Goal: Task Accomplishment & Management: Use online tool/utility

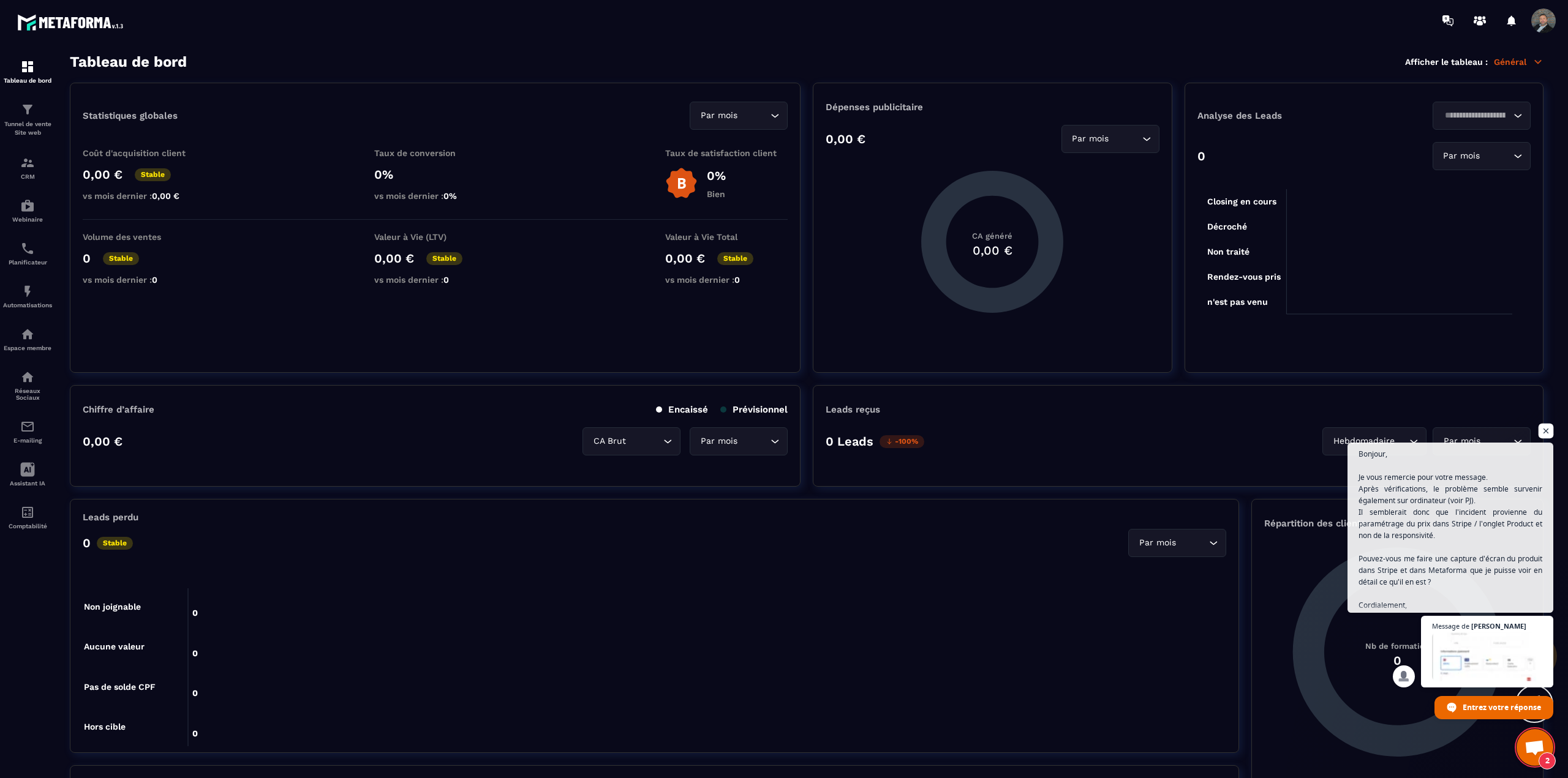
click at [1544, 432] on span "Ouvrir le chat" at bounding box center [1546, 431] width 15 height 15
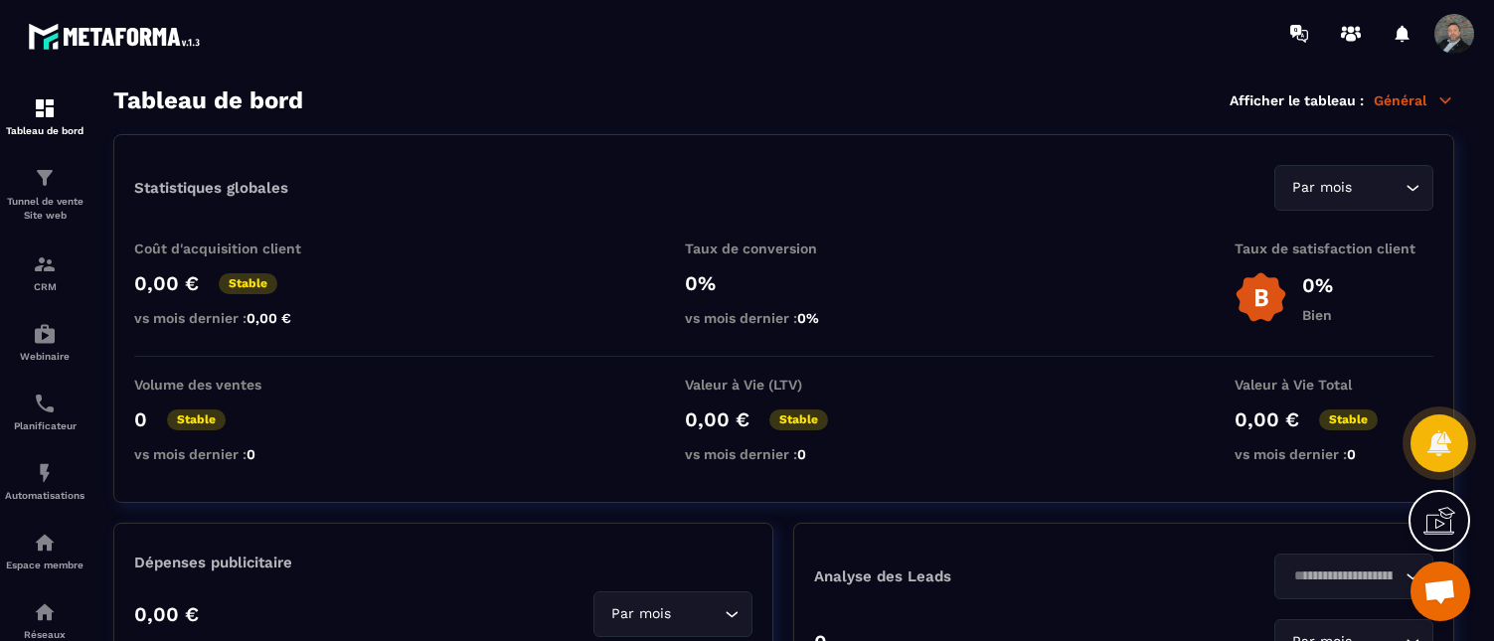
click at [1430, 581] on span "Ouvrir le chat" at bounding box center [1439, 593] width 33 height 28
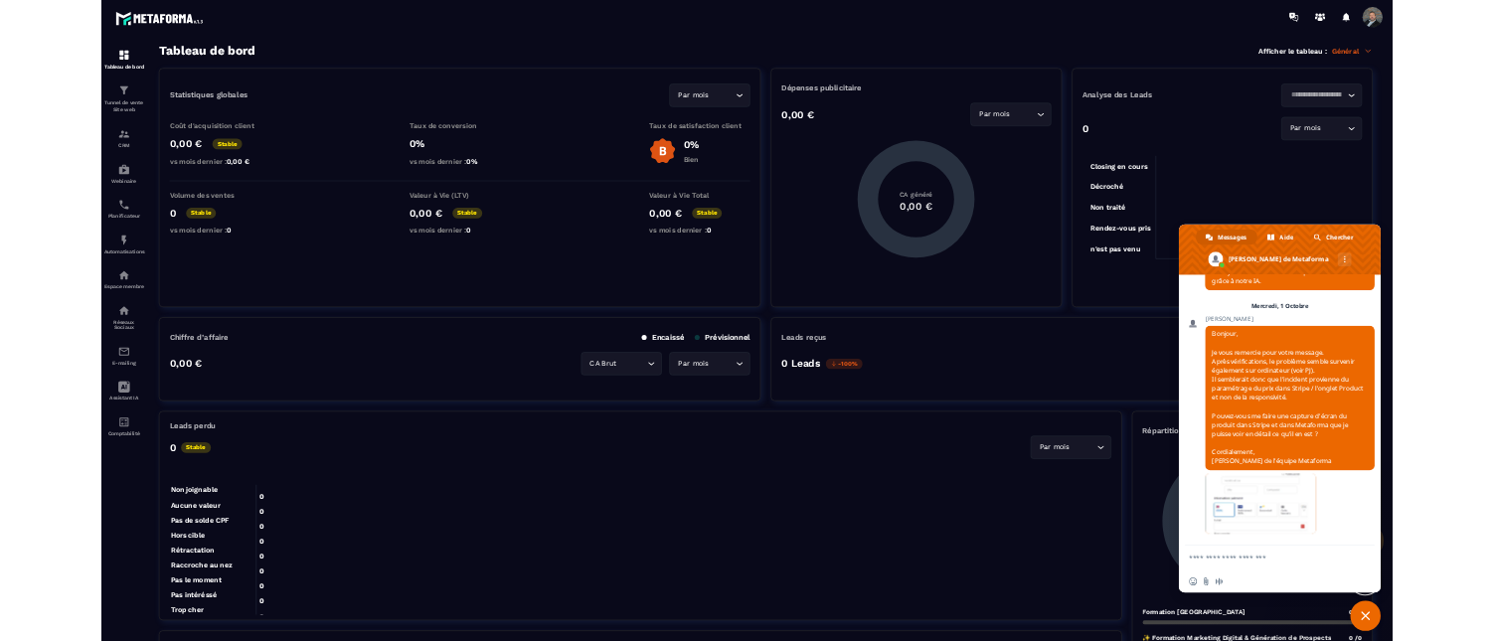
scroll to position [2419, 0]
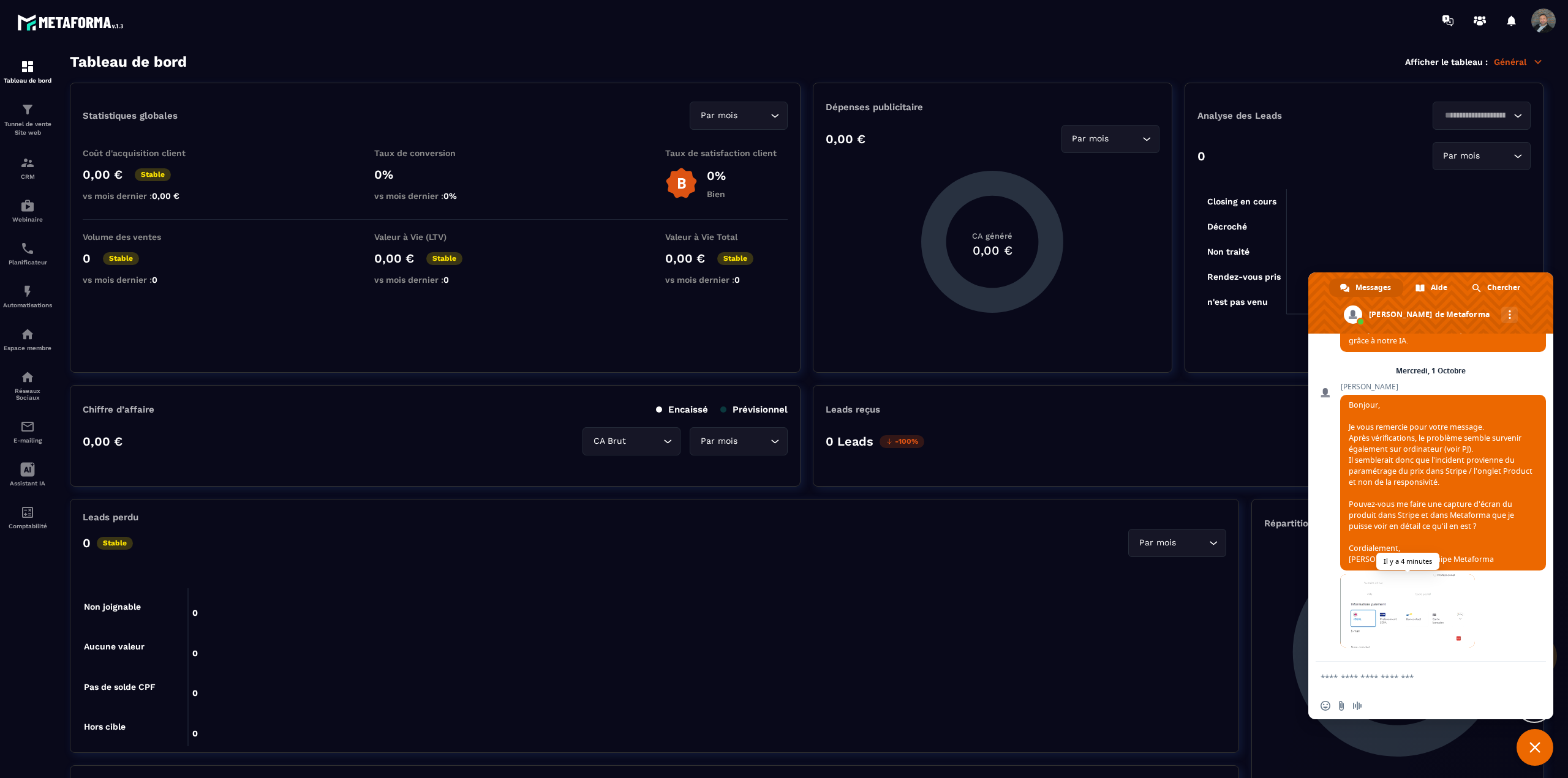
click at [1402, 612] on span at bounding box center [1407, 610] width 135 height 73
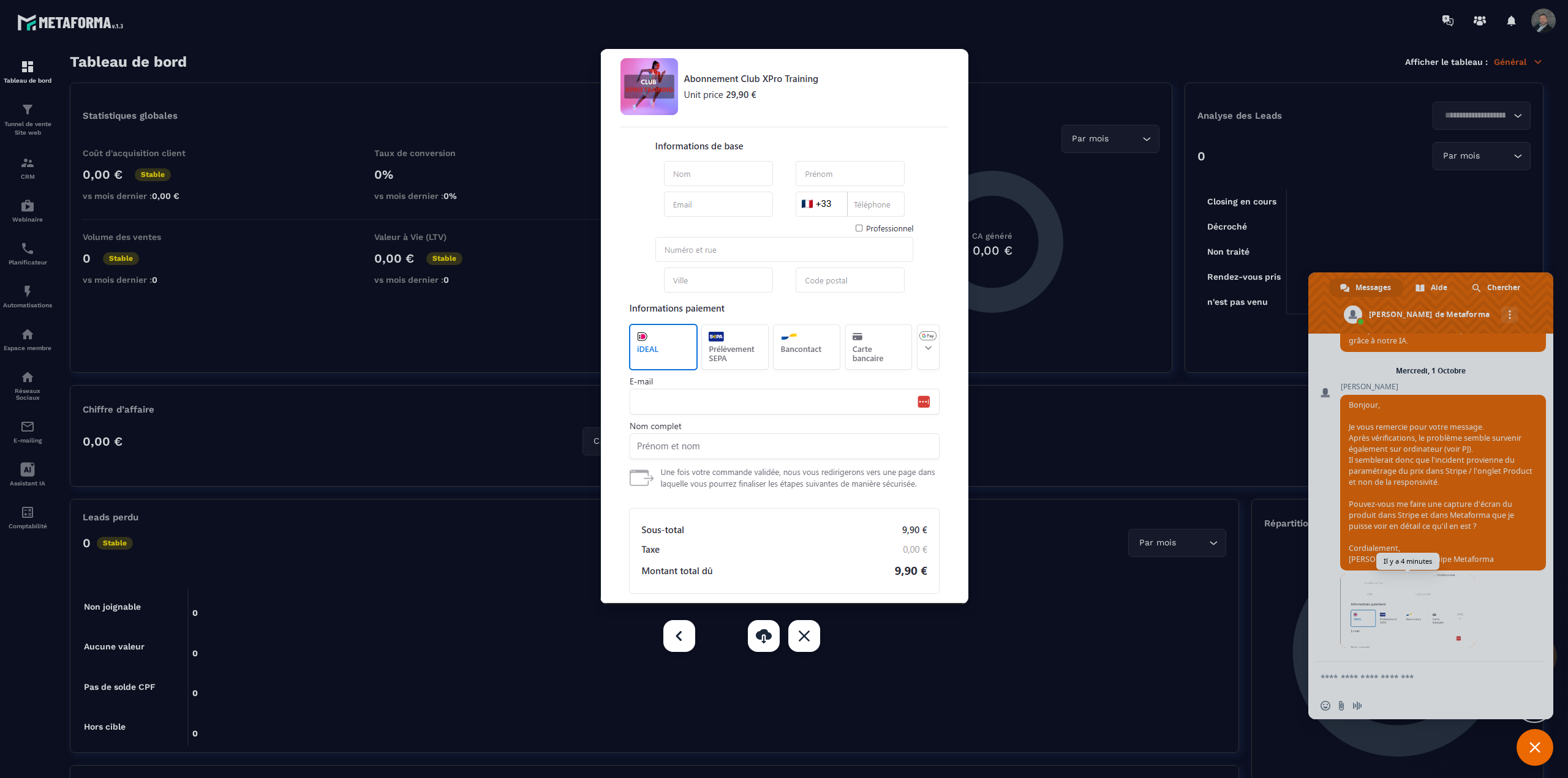
click at [1402, 612] on div at bounding box center [784, 389] width 1568 height 778
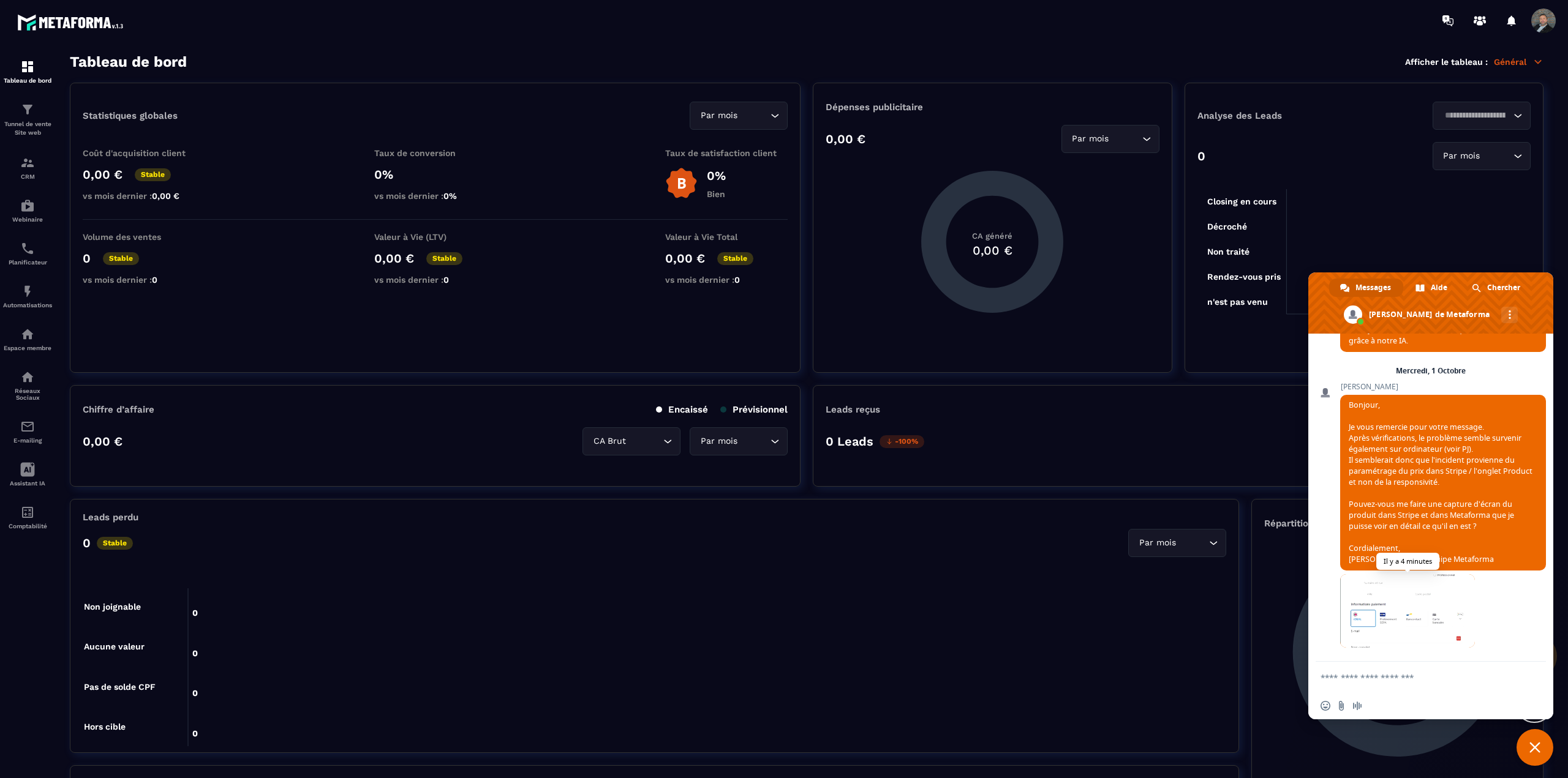
click at [1392, 642] on span at bounding box center [1407, 610] width 135 height 73
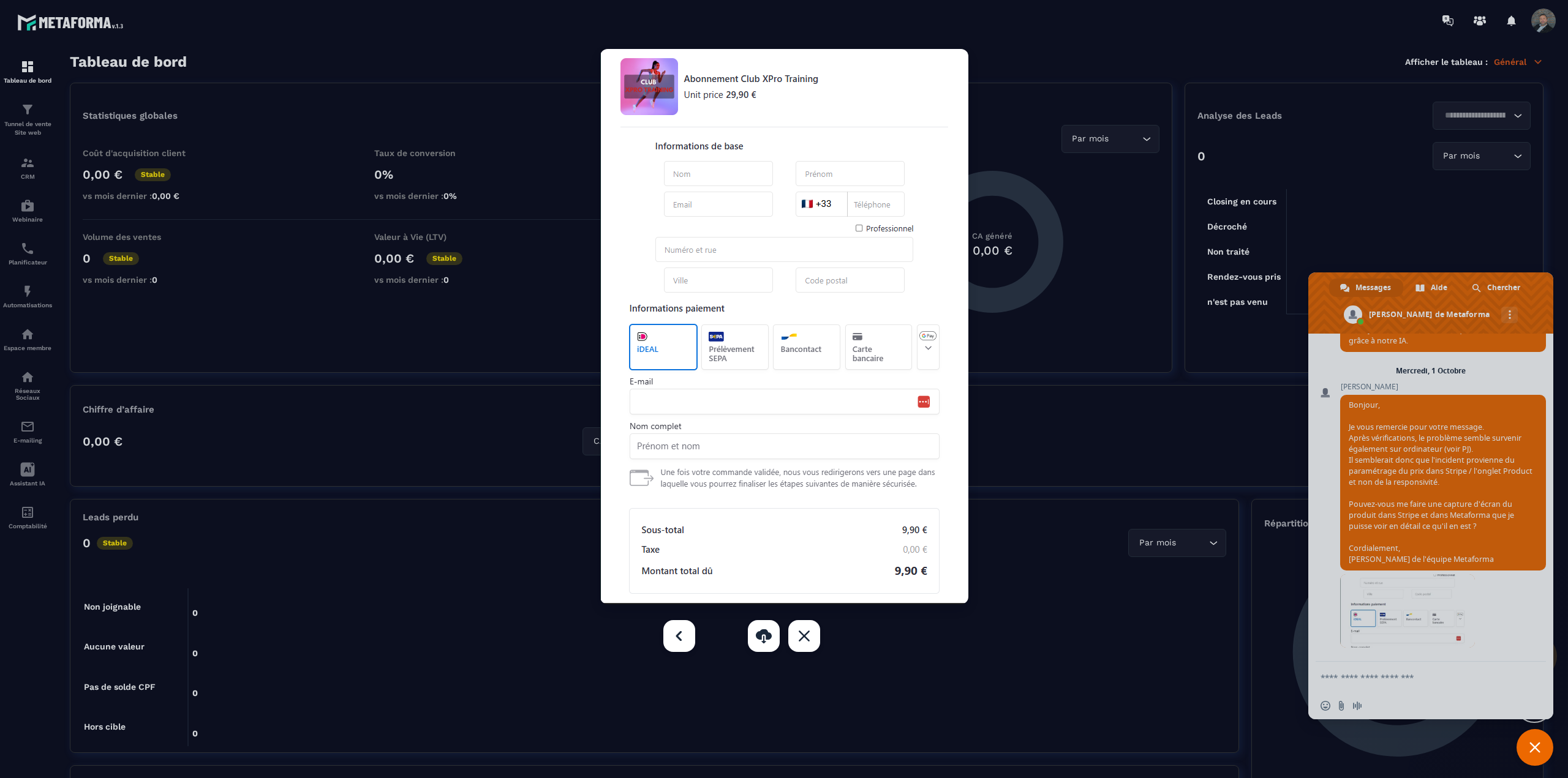
click at [1392, 642] on div at bounding box center [784, 389] width 1568 height 778
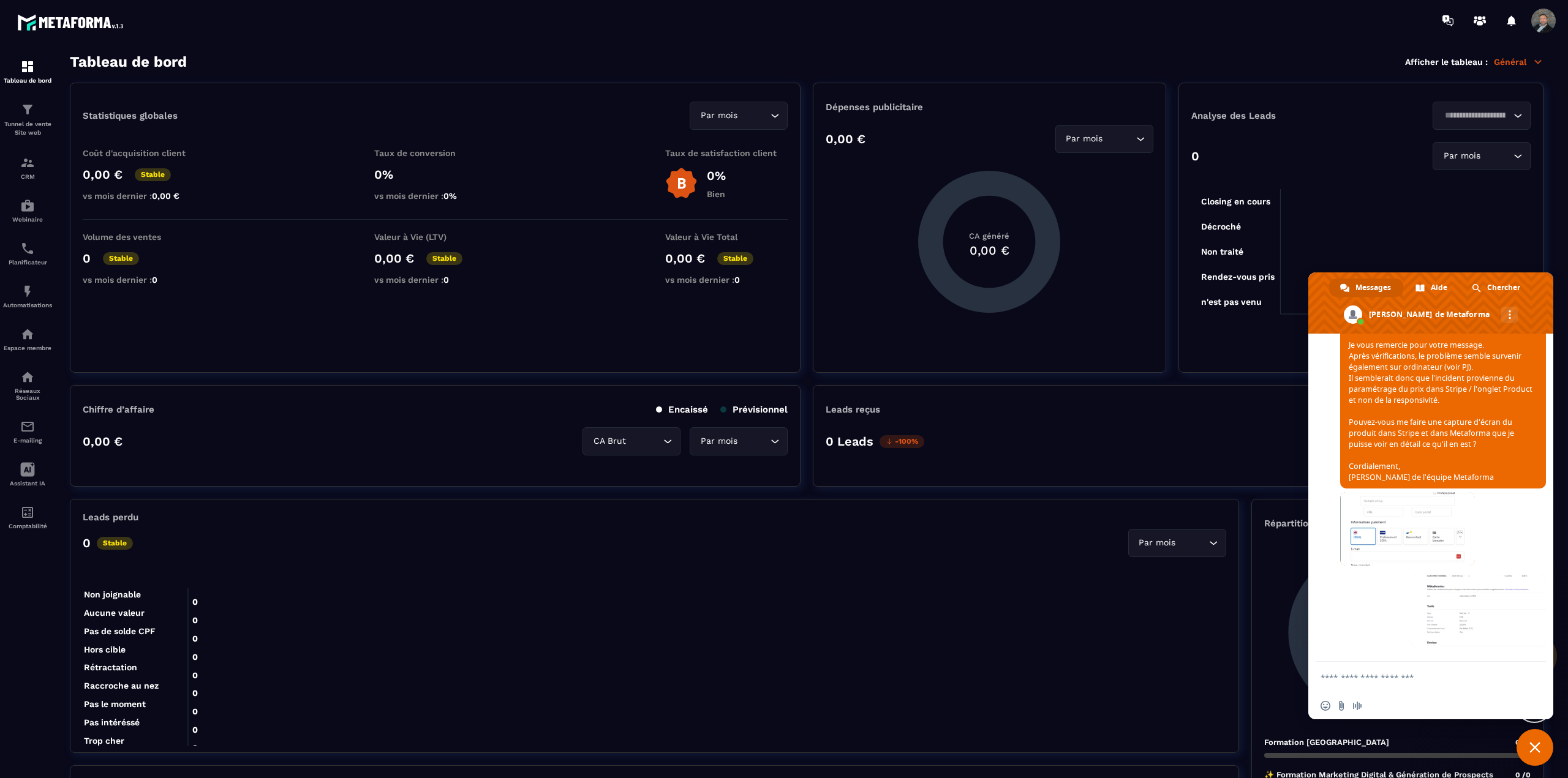
scroll to position [1572, 0]
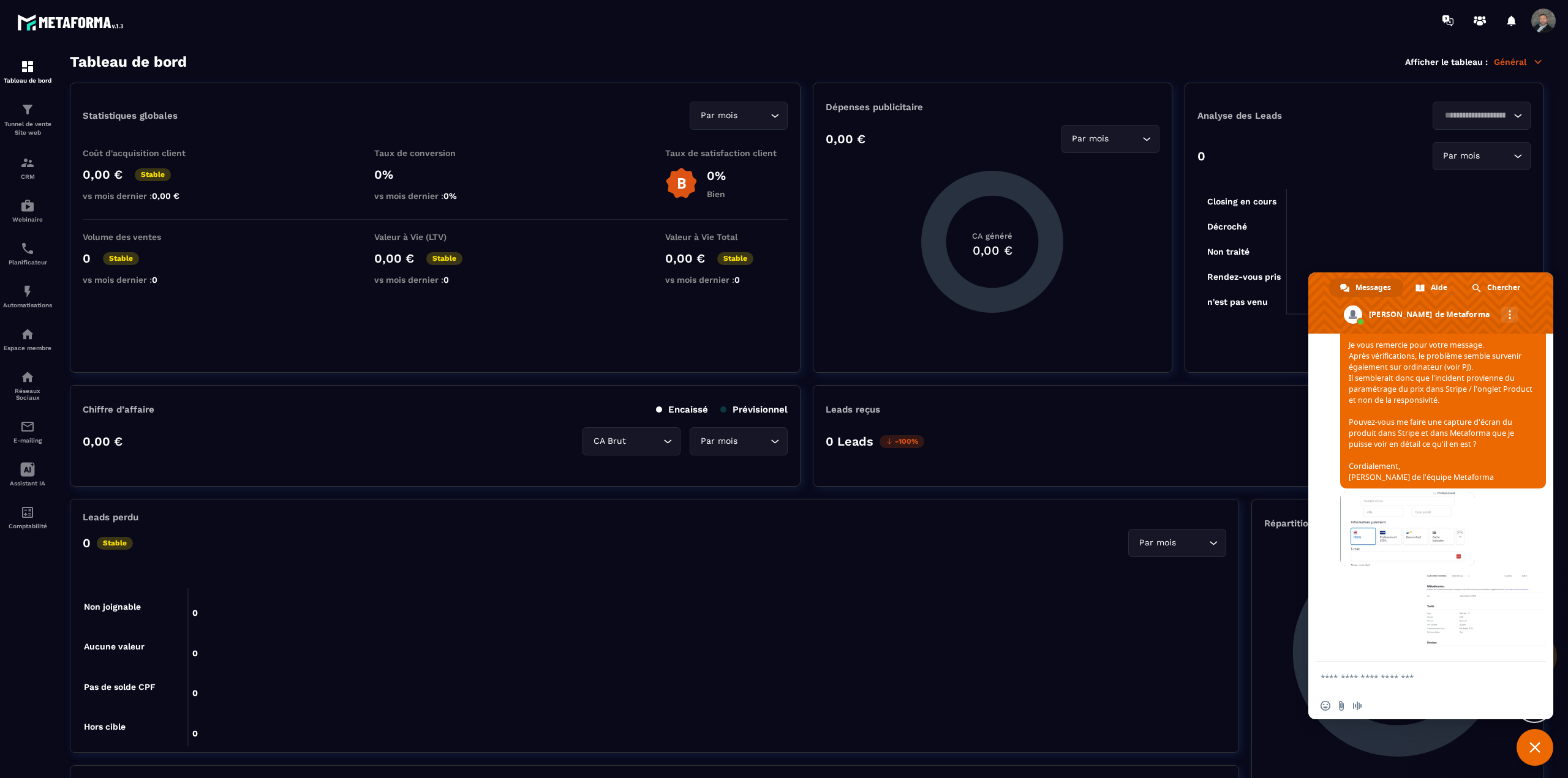
click at [1405, 672] on textarea "Entrez votre message..." at bounding box center [1418, 678] width 194 height 11
type textarea "**********"
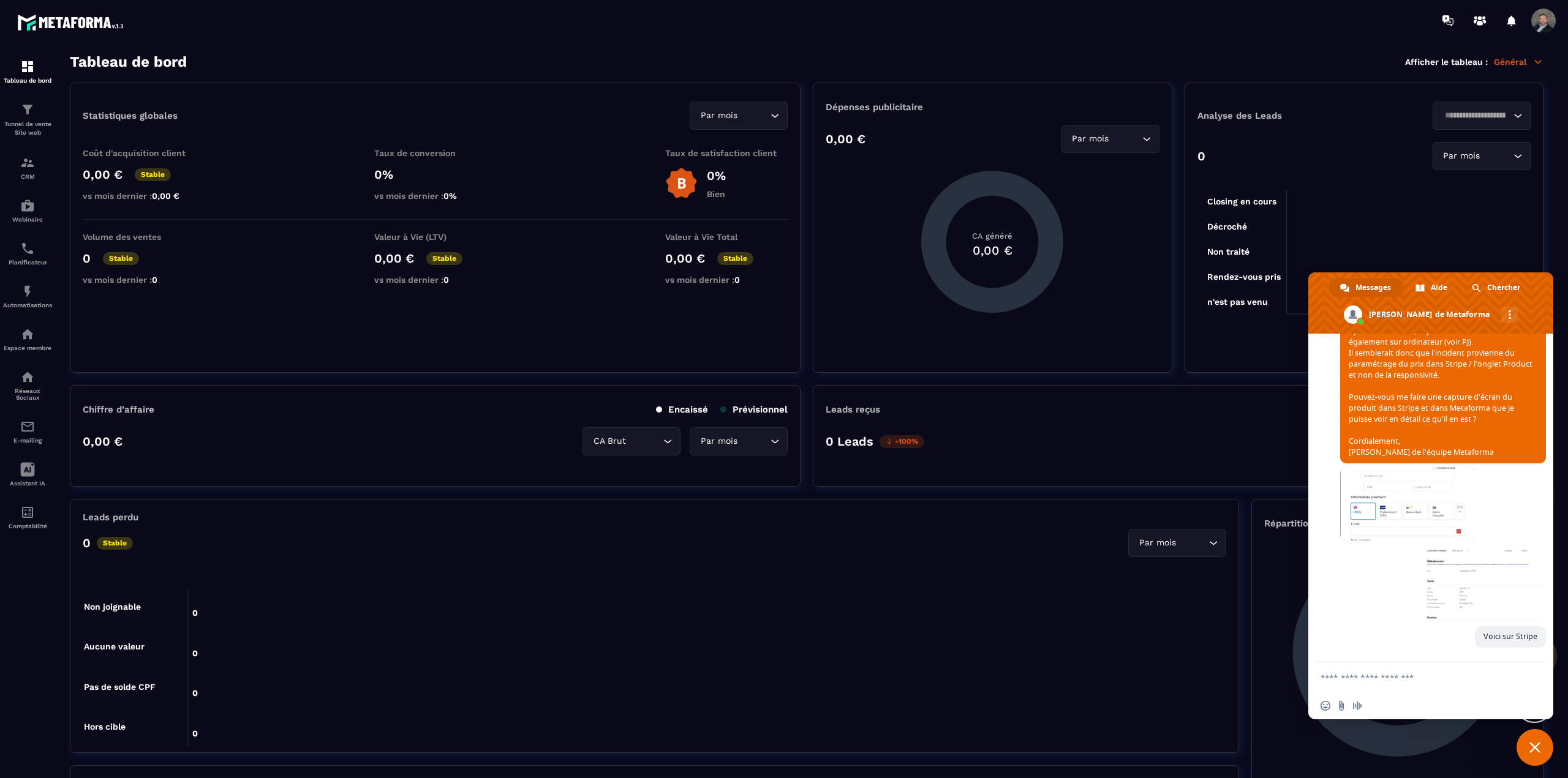
scroll to position [1597, 0]
type textarea "*"
type textarea "**********"
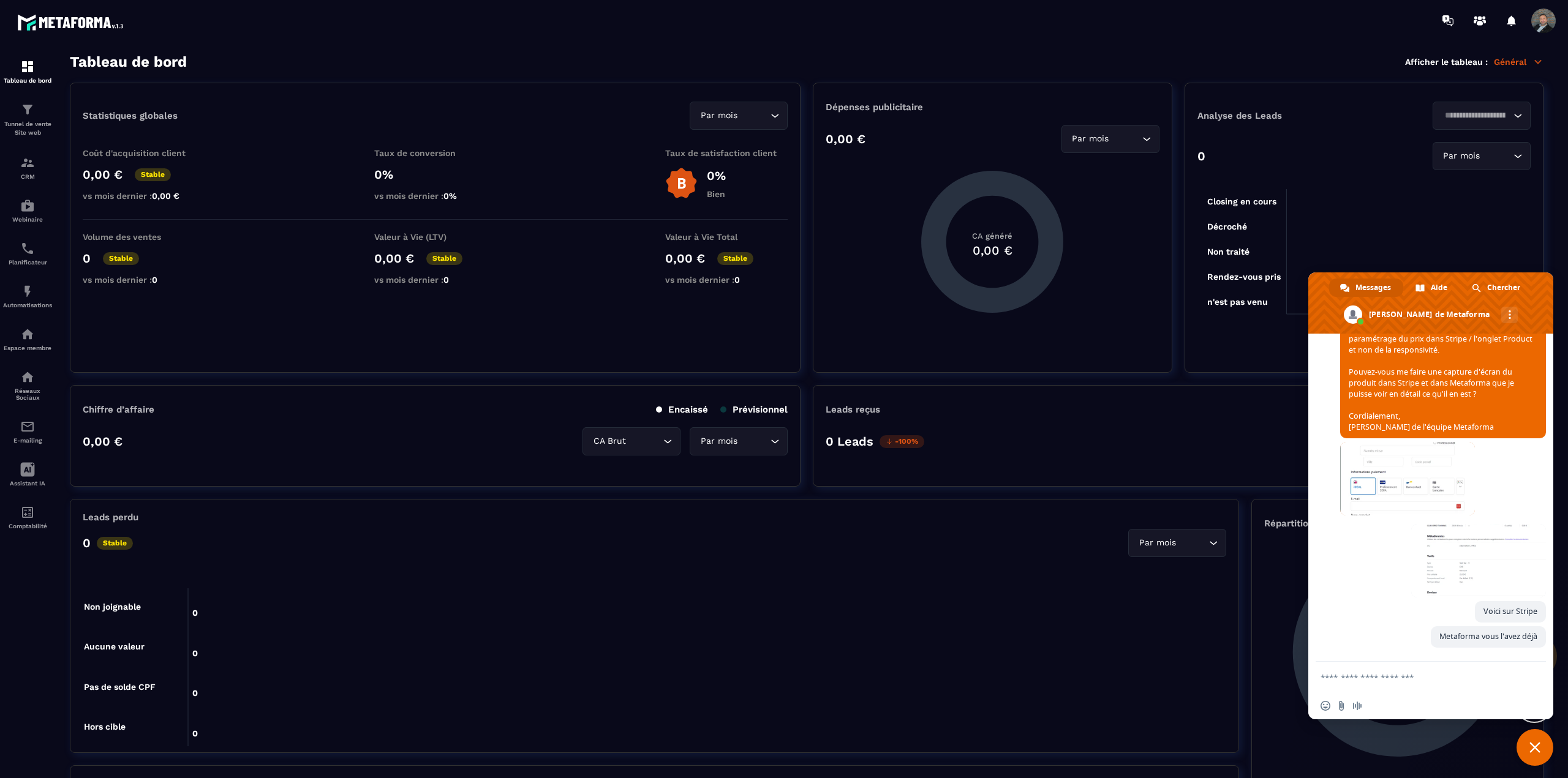
scroll to position [1623, 0]
click at [1536, 744] on span "Fermer le chat" at bounding box center [1535, 747] width 11 height 11
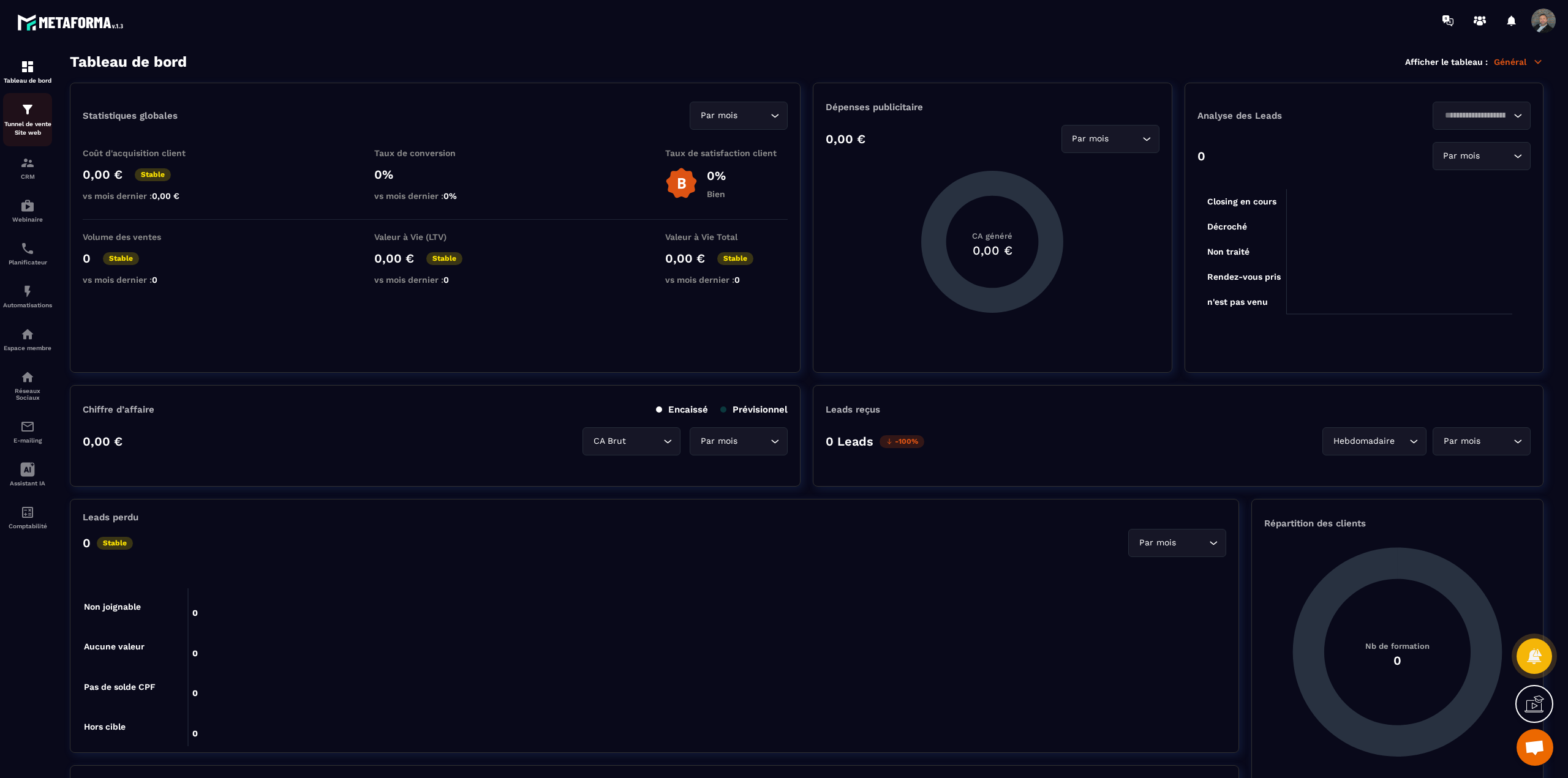
click at [27, 119] on div "Tunnel de vente Site web" at bounding box center [28, 120] width 49 height 35
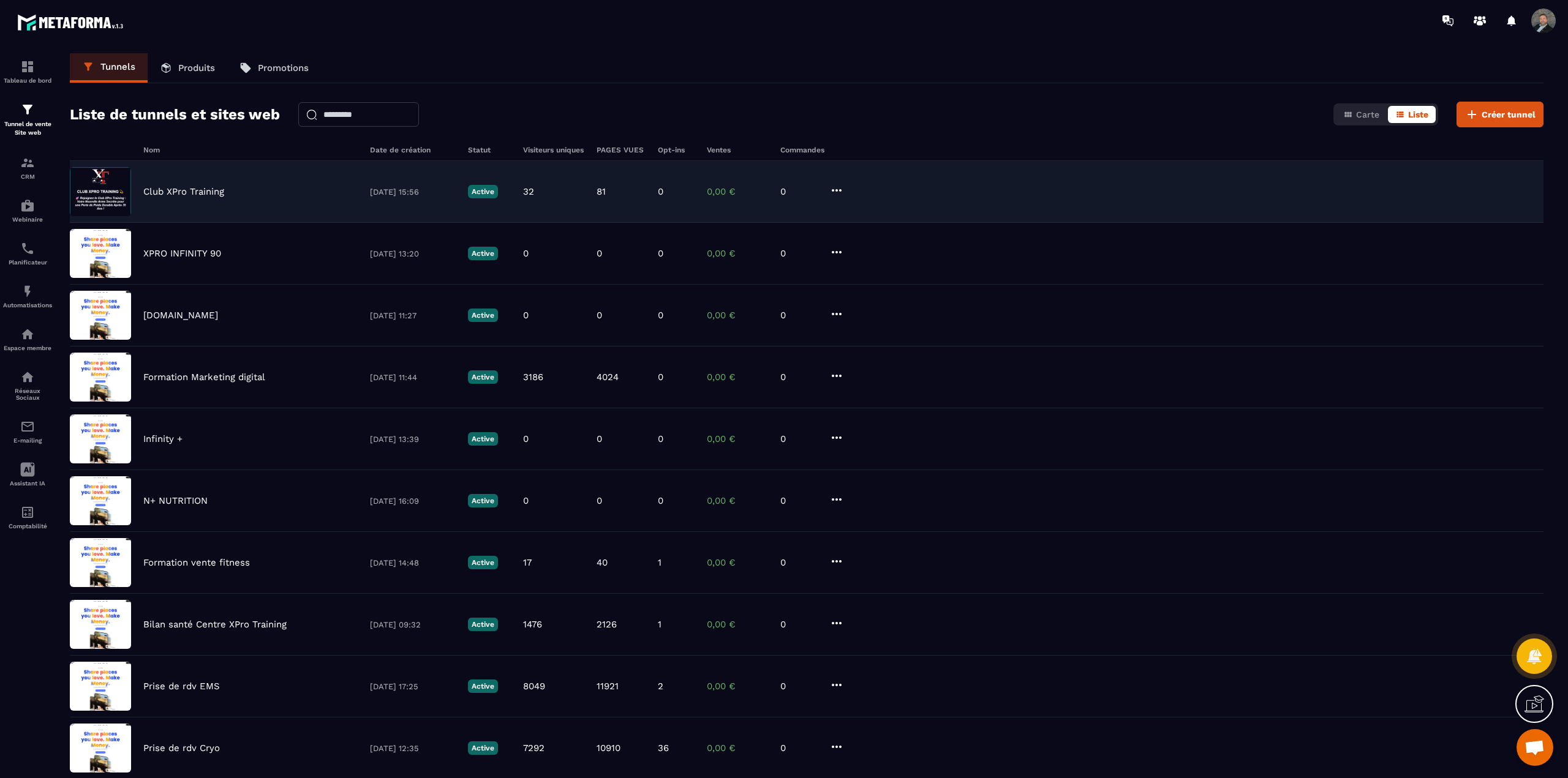
click at [186, 193] on p "Club XPro Training" at bounding box center [184, 192] width 81 height 11
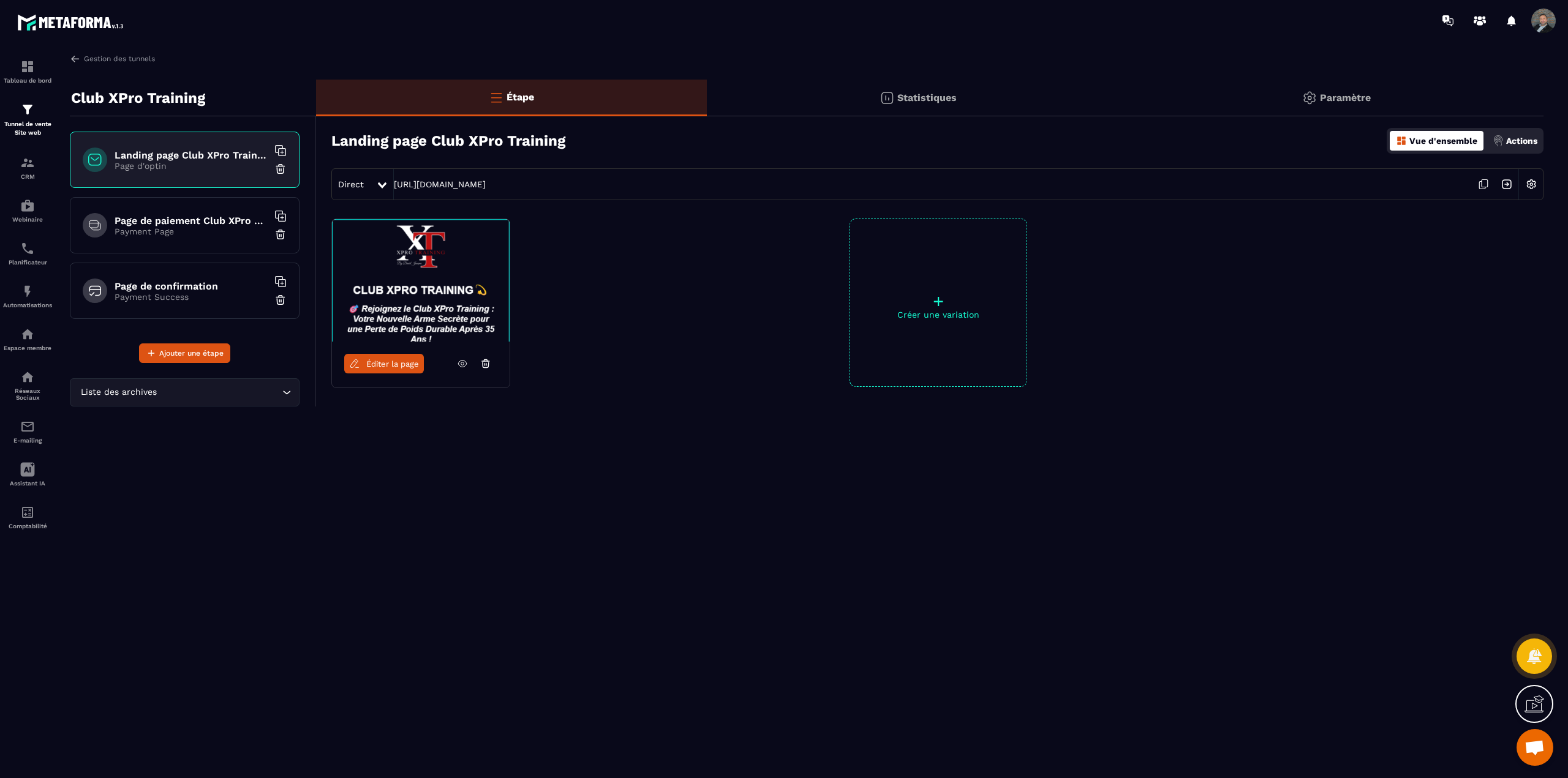
click at [404, 365] on span "Éditer la page" at bounding box center [392, 363] width 52 height 9
